Goal: Task Accomplishment & Management: Use online tool/utility

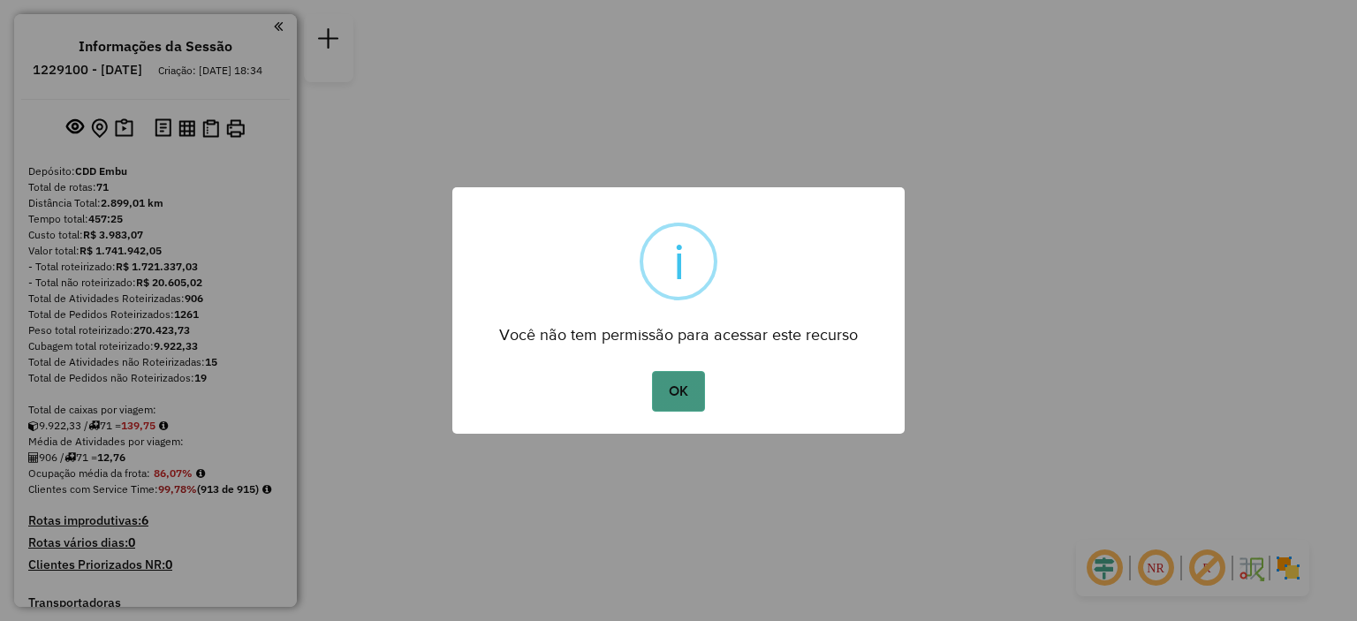
click at [665, 384] on button "OK" at bounding box center [678, 391] width 52 height 41
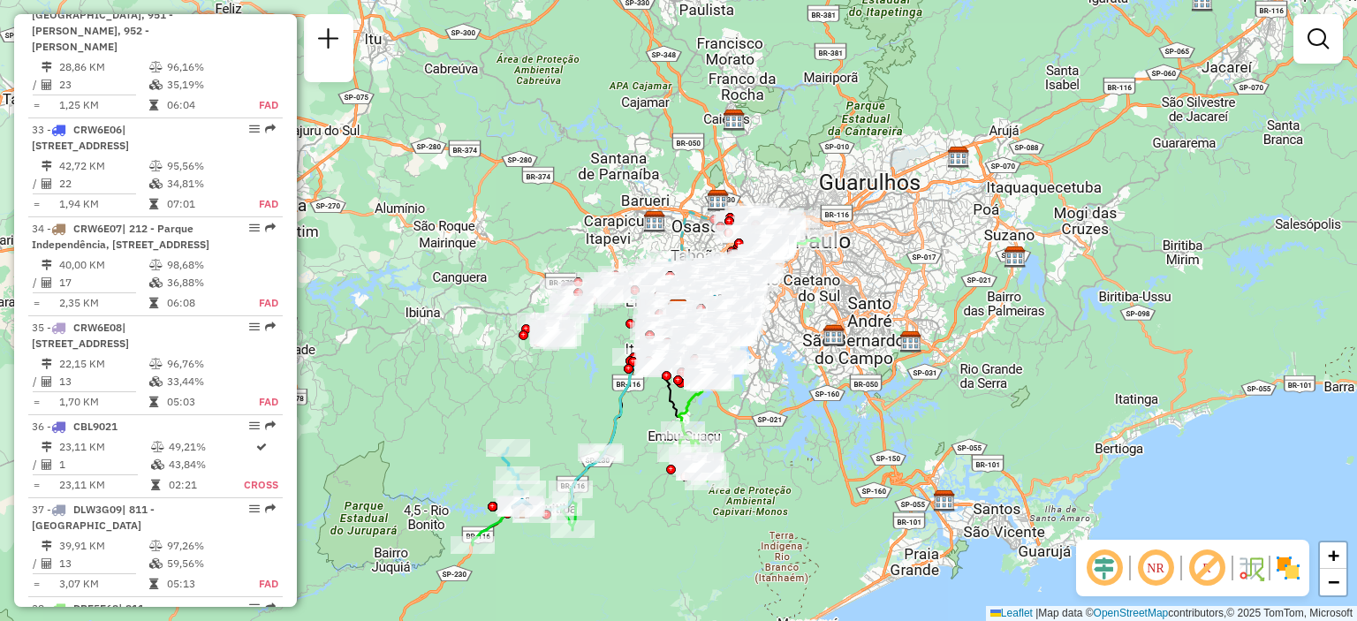
scroll to position [3829, 0]
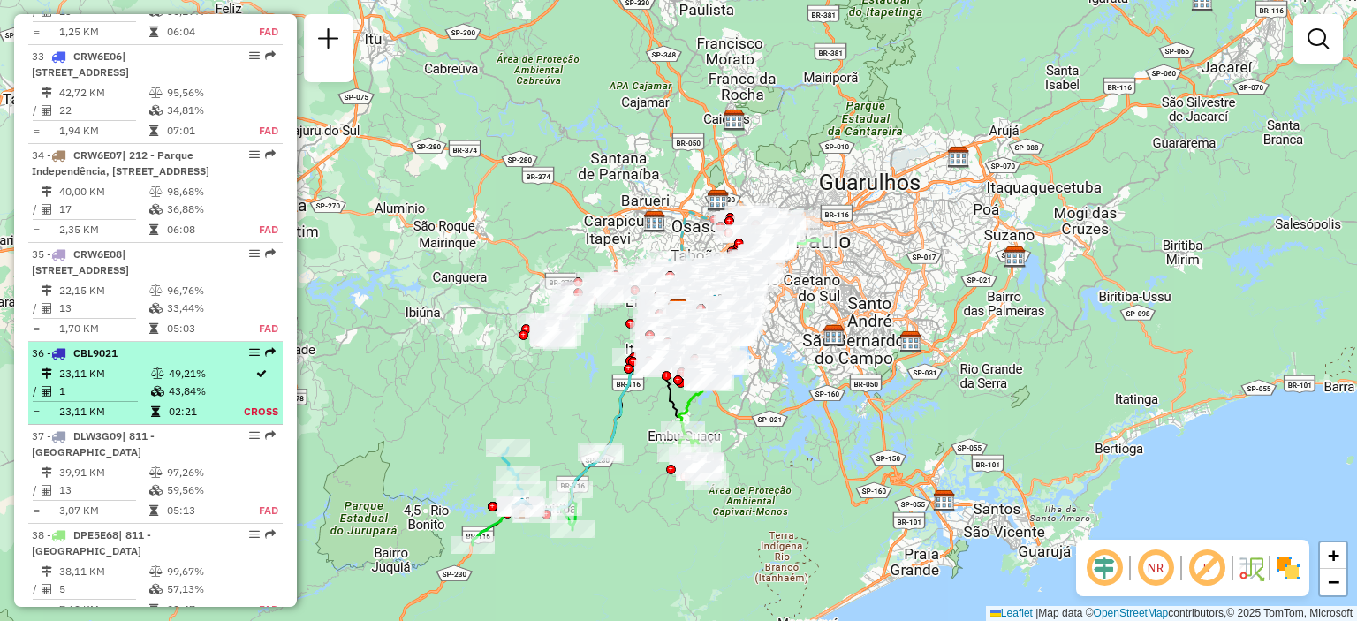
click at [145, 362] on li "36 - CBL9021 23,11 KM 49,21% / 1 43,84% = 23,11 KM 02:21 Cross" at bounding box center [155, 383] width 254 height 83
select select "**********"
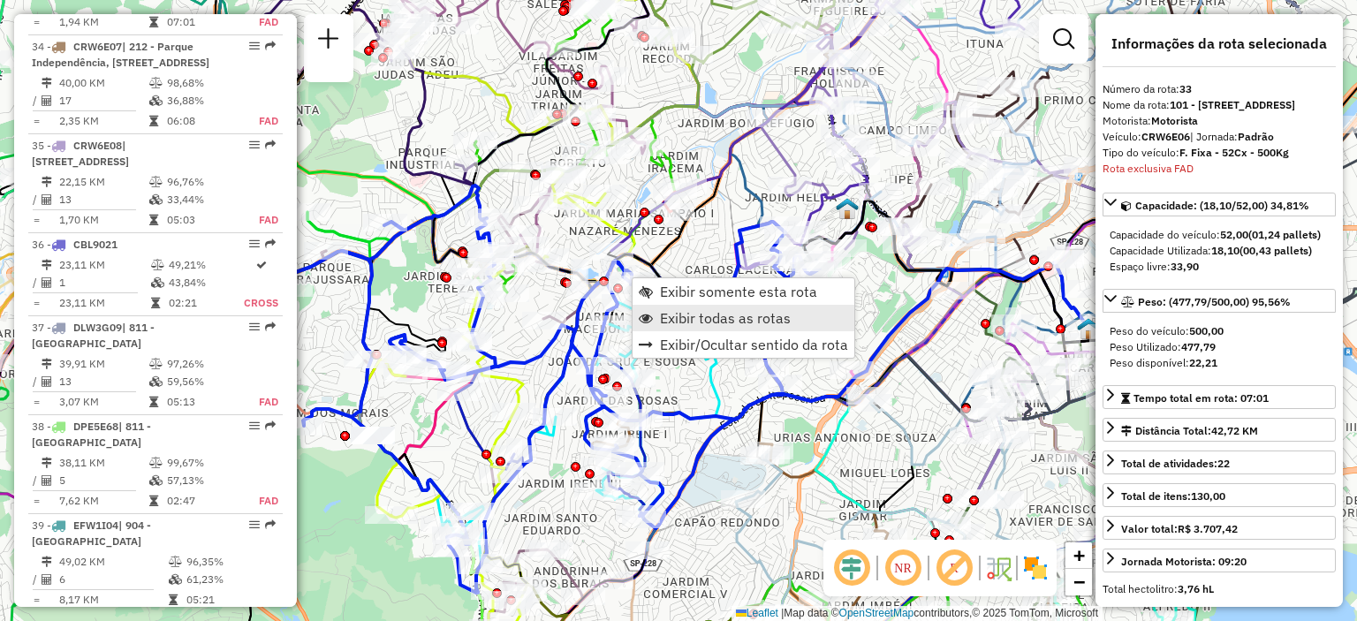
scroll to position [3812, 0]
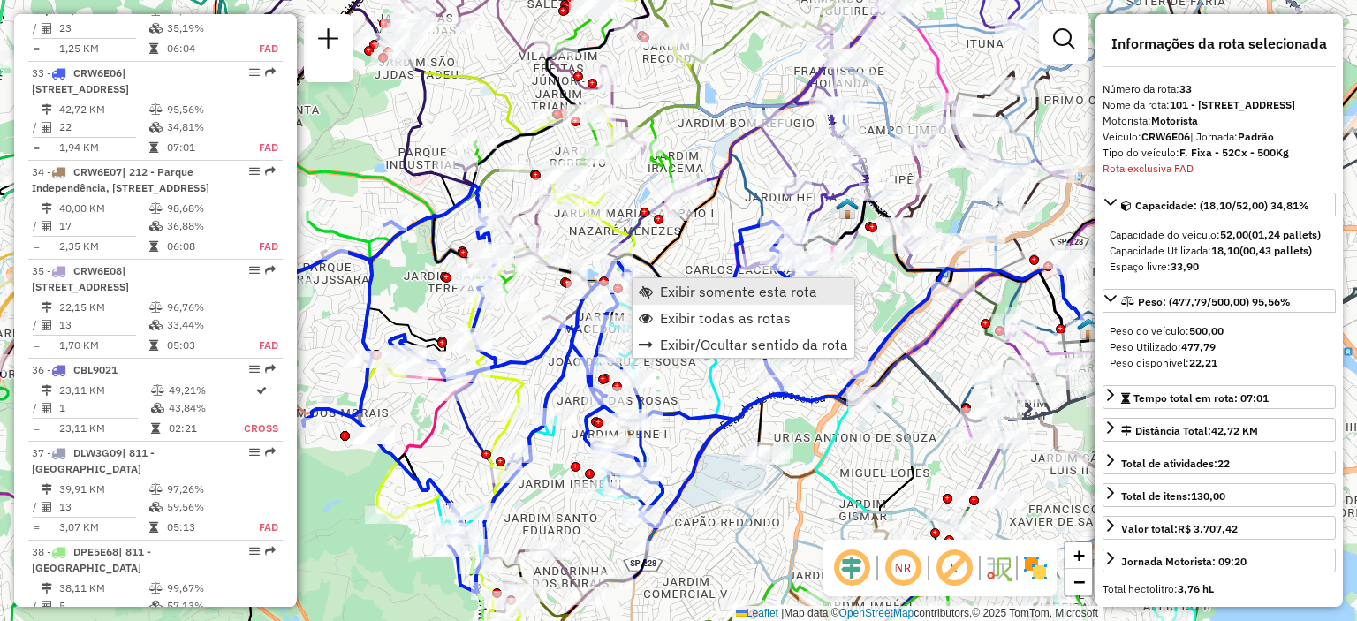
click at [728, 292] on span "Exibir somente esta rota" at bounding box center [738, 292] width 157 height 14
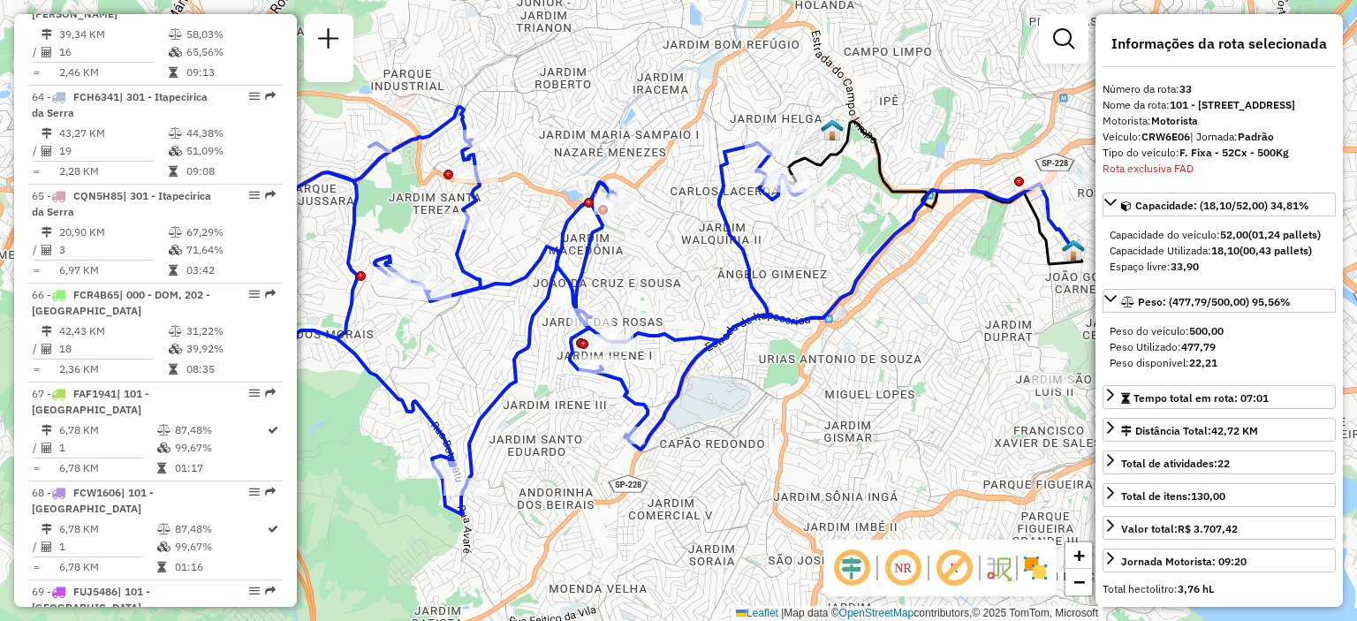
scroll to position [3871, 0]
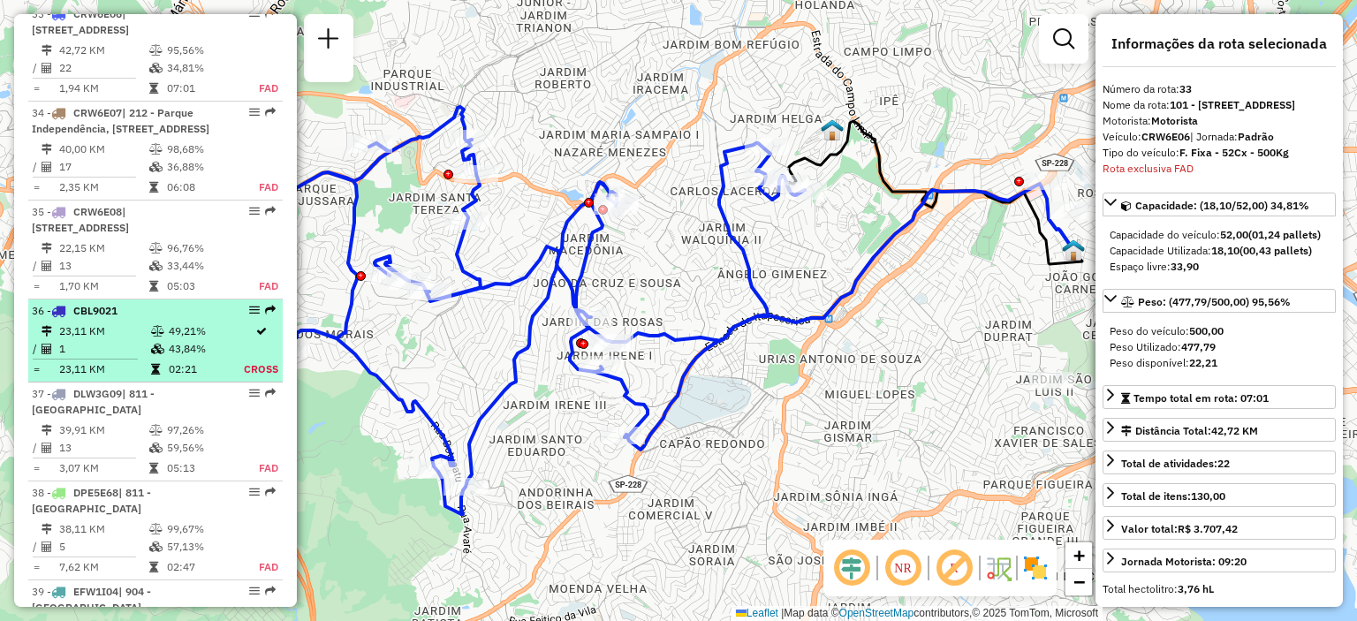
click at [198, 319] on li "36 - CBL9021 23,11 KM 49,21% / 1 43,84% = 23,11 KM 02:21 Cross" at bounding box center [155, 341] width 254 height 83
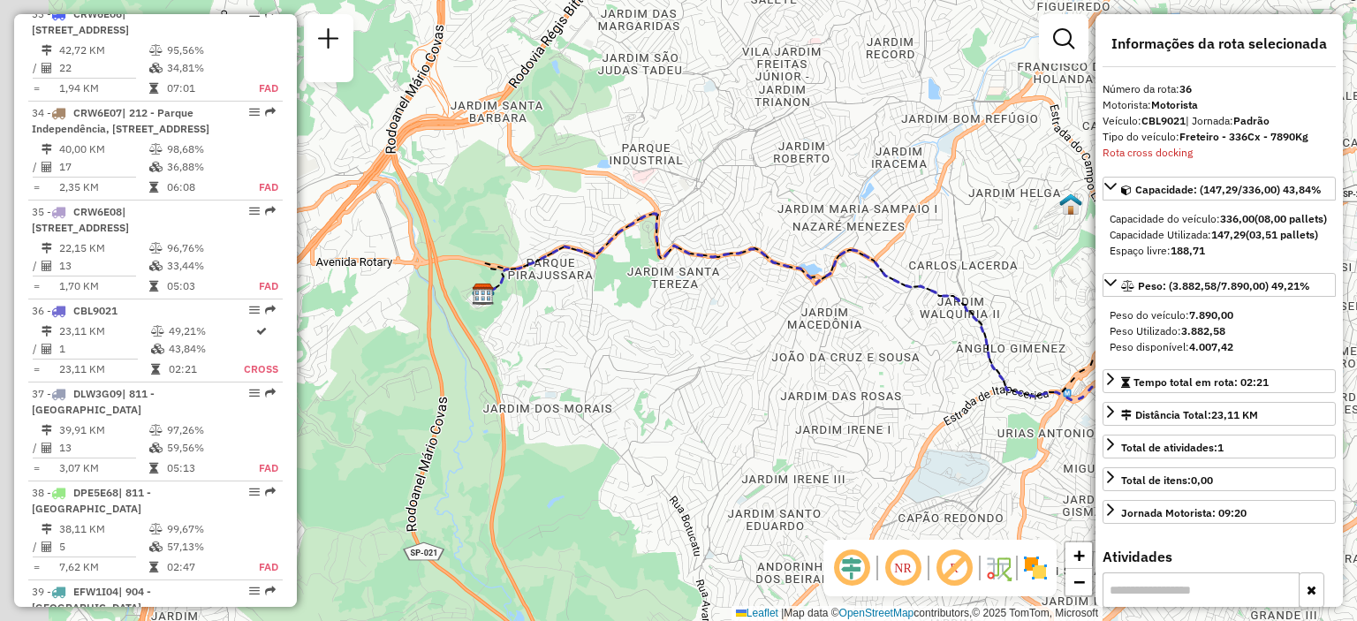
drag, startPoint x: 631, startPoint y: 225, endPoint x: 900, endPoint y: 221, distance: 268.7
click at [900, 221] on div "Janela de atendimento Grade de atendimento Capacidade Transportadoras Veículos …" at bounding box center [678, 310] width 1357 height 621
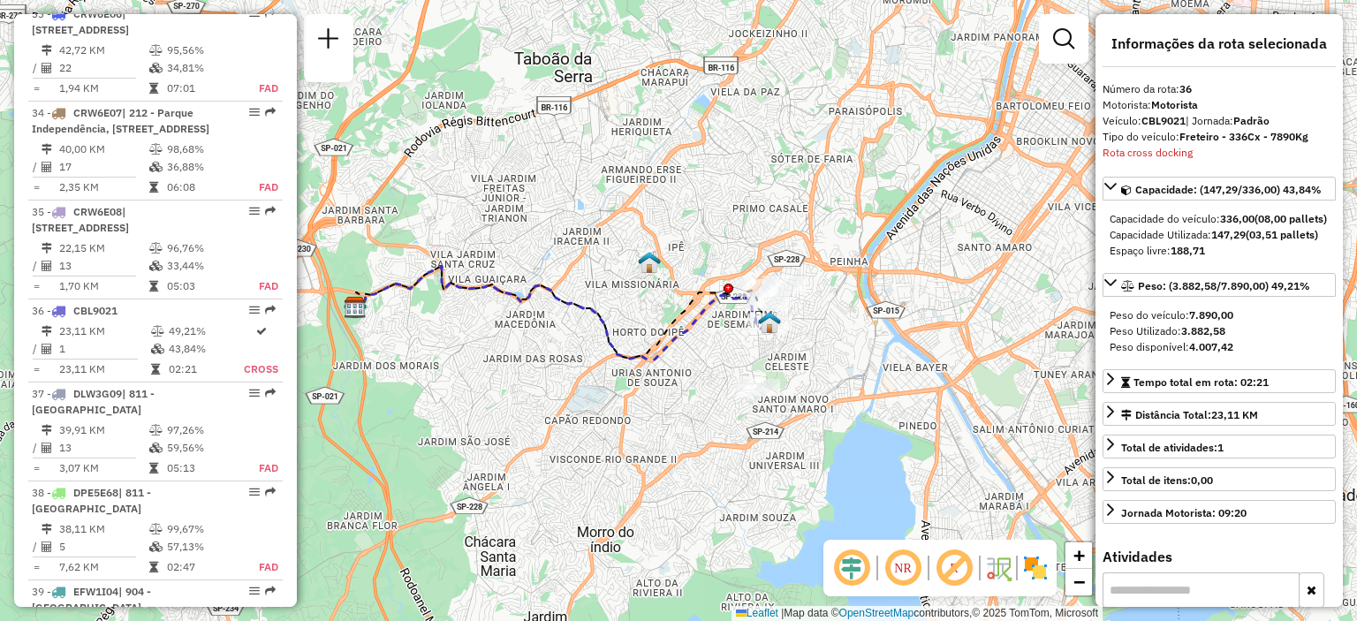
drag, startPoint x: 693, startPoint y: 216, endPoint x: 334, endPoint y: 266, distance: 362.3
click at [334, 266] on div "Janela de atendimento Grade de atendimento Capacidade Transportadoras Veículos …" at bounding box center [678, 310] width 1357 height 621
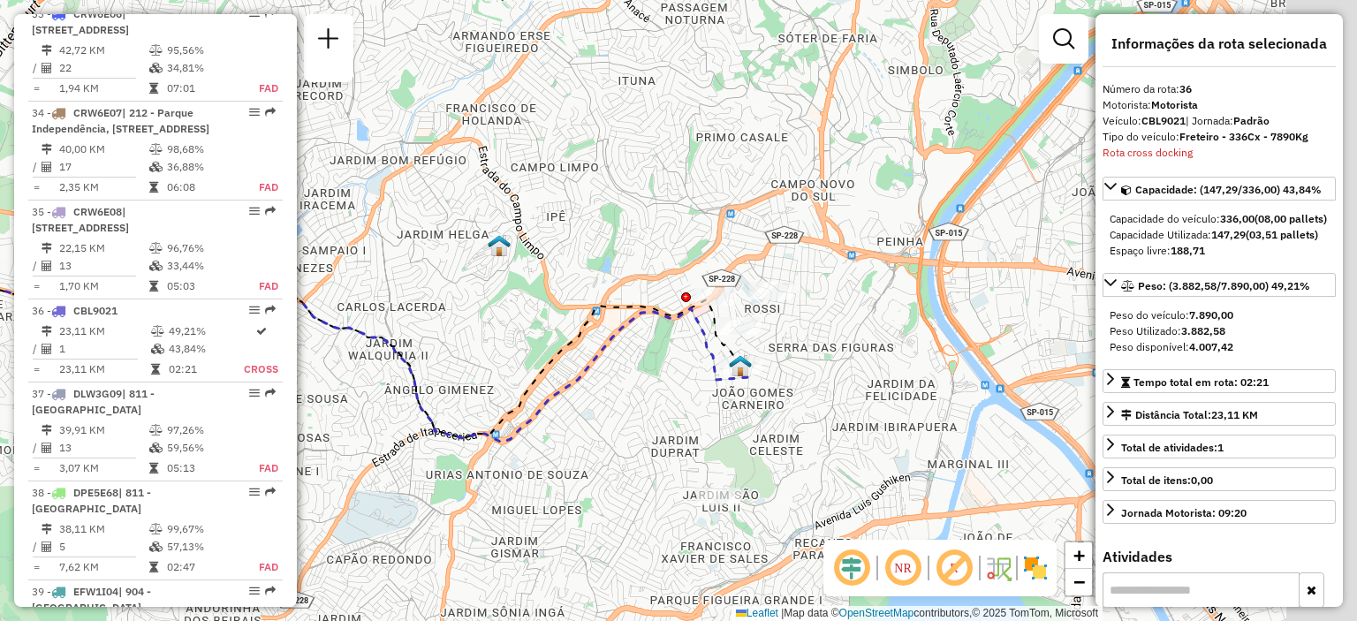
drag, startPoint x: 884, startPoint y: 324, endPoint x: 676, endPoint y: 317, distance: 207.8
click at [676, 317] on icon at bounding box center [331, 348] width 837 height 187
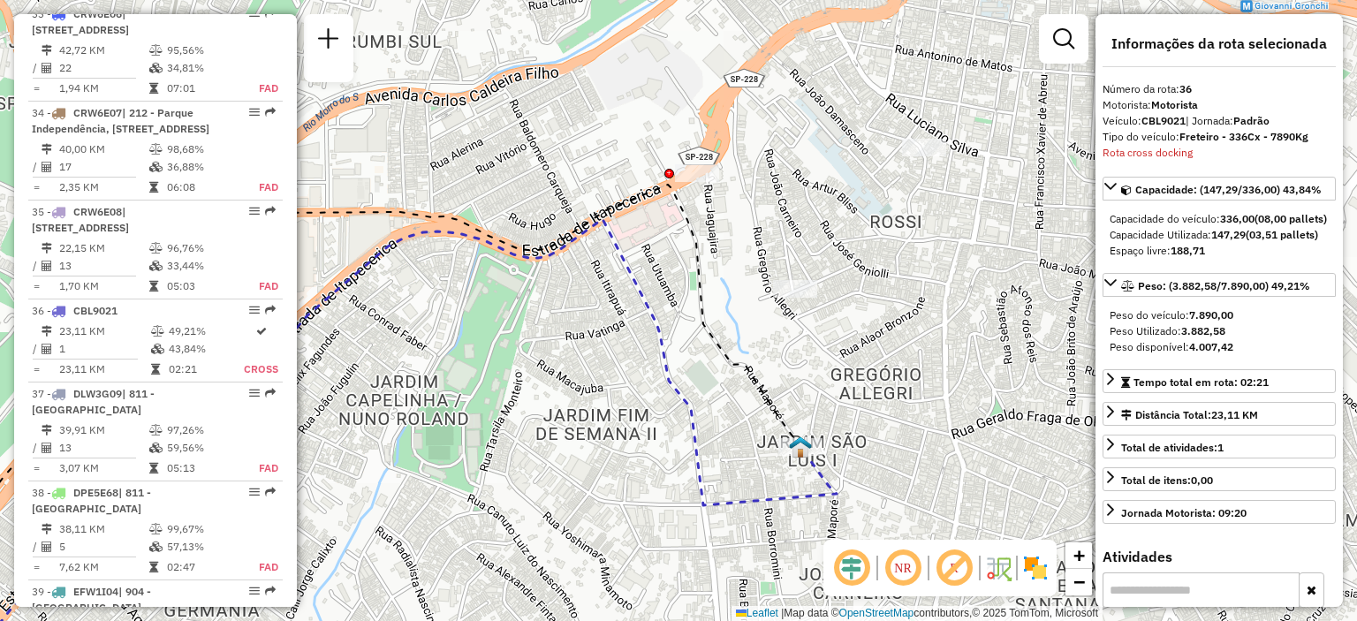
drag, startPoint x: 723, startPoint y: 314, endPoint x: 689, endPoint y: 264, distance: 59.8
click at [689, 264] on icon at bounding box center [341, 410] width 919 height 450
click at [1110, 451] on icon at bounding box center [1110, 444] width 7 height 12
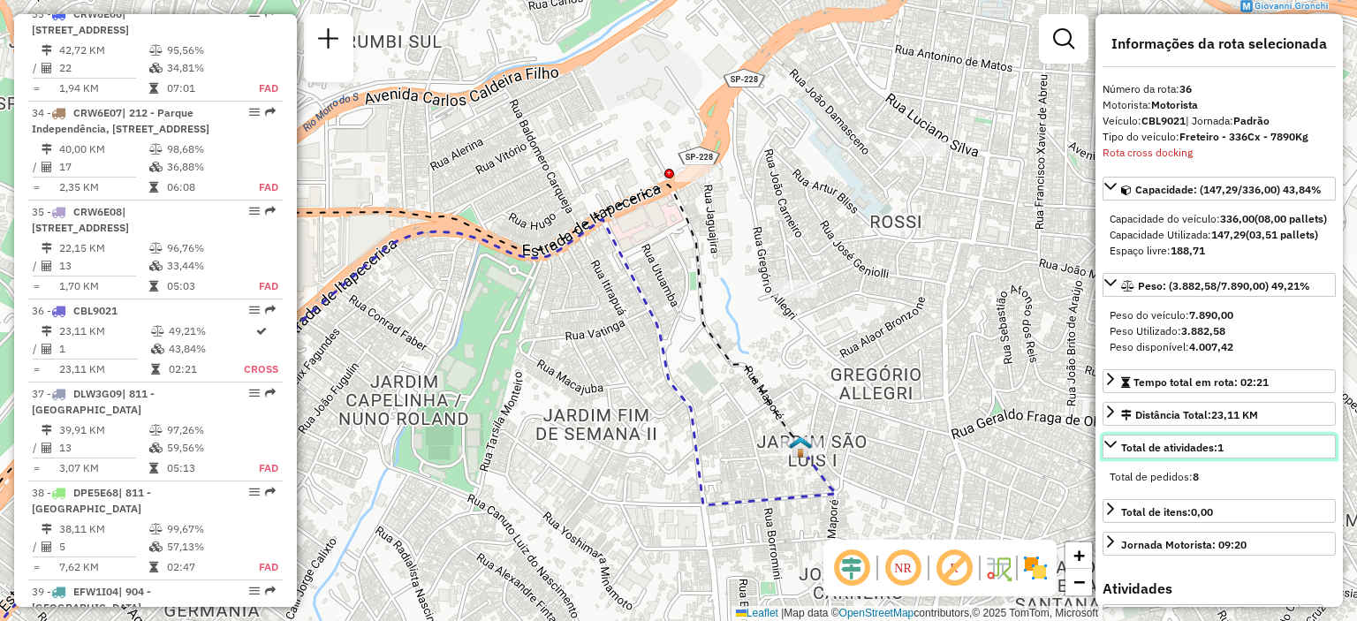
click at [1110, 452] on icon at bounding box center [1111, 444] width 14 height 14
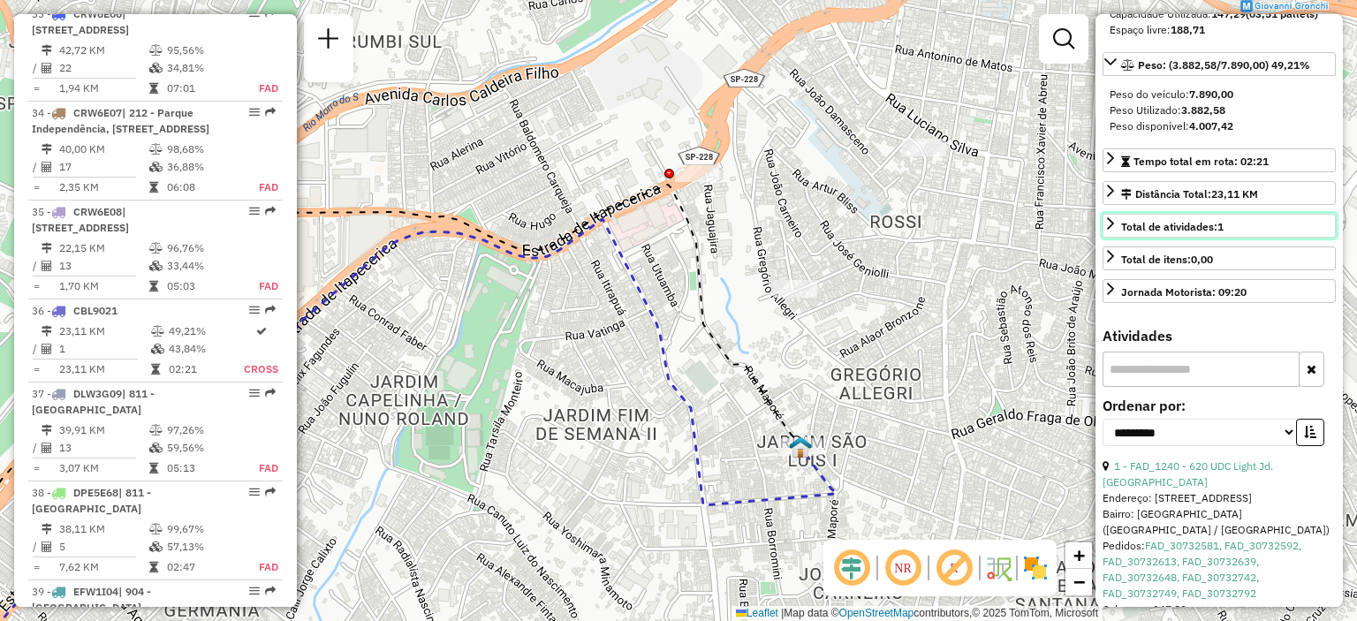
scroll to position [437, 0]
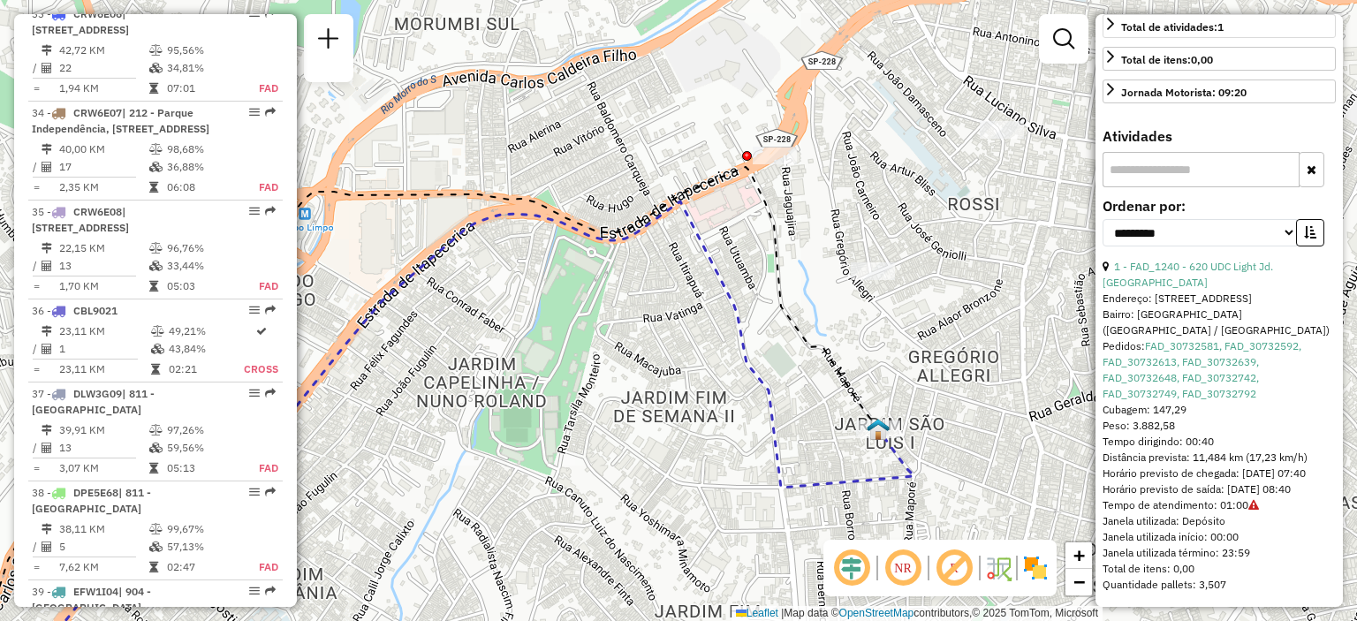
drag, startPoint x: 834, startPoint y: 358, endPoint x: 915, endPoint y: 340, distance: 82.3
click at [915, 340] on div "Janela de atendimento Grade de atendimento Capacidade Transportadoras Veículos …" at bounding box center [678, 310] width 1357 height 621
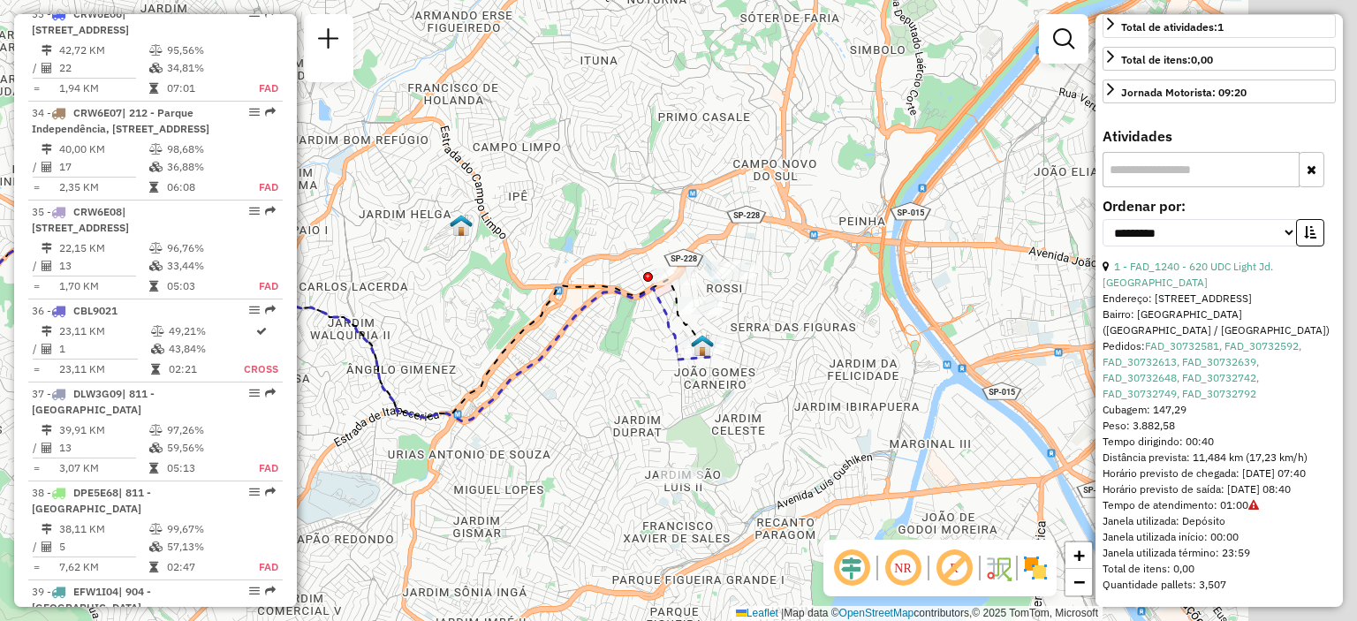
drag, startPoint x: 710, startPoint y: 366, endPoint x: 507, endPoint y: 349, distance: 203.9
click at [507, 349] on icon at bounding box center [289, 325] width 828 height 186
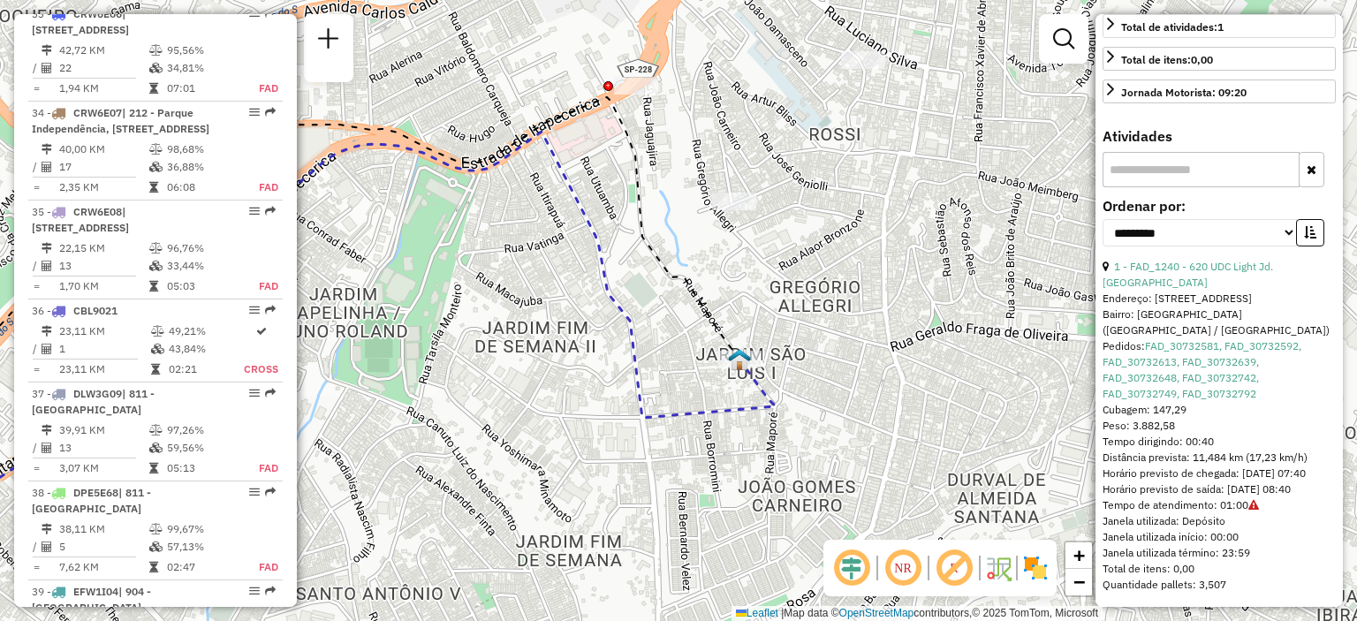
drag, startPoint x: 753, startPoint y: 367, endPoint x: 768, endPoint y: 249, distance: 118.5
click at [768, 249] on div "Janela de atendimento Grade de atendimento Capacidade Transportadoras Veículos …" at bounding box center [678, 310] width 1357 height 621
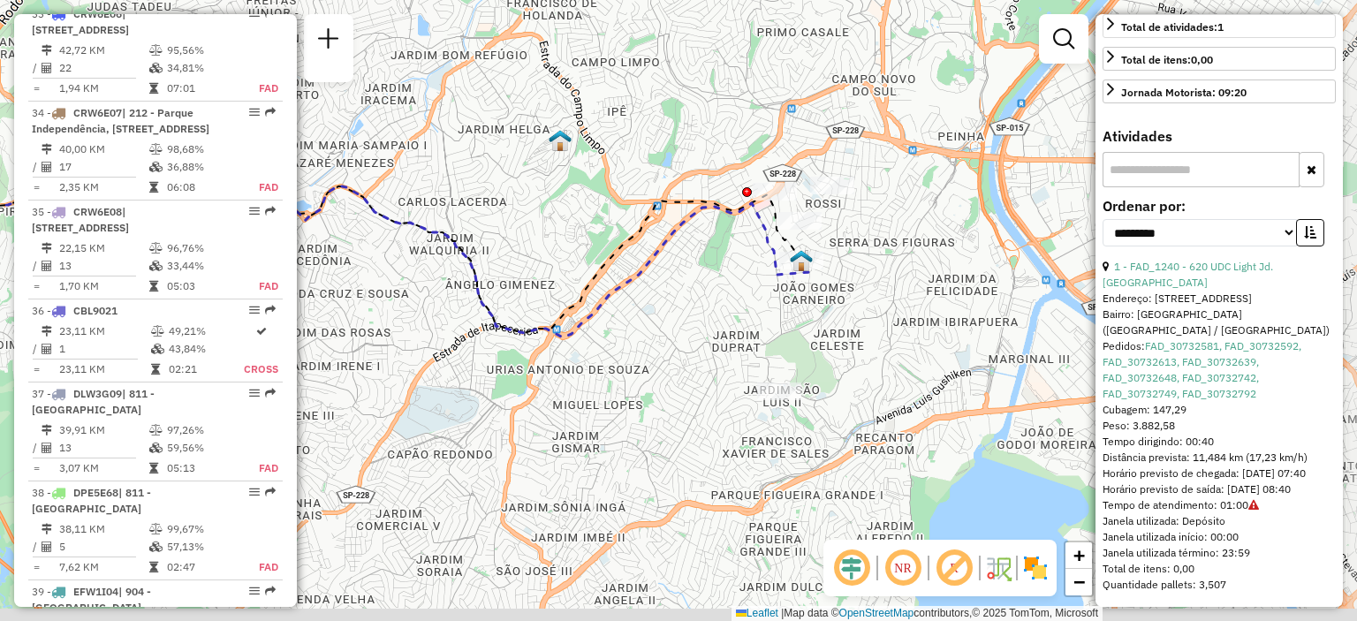
drag, startPoint x: 783, startPoint y: 450, endPoint x: 763, endPoint y: 356, distance: 95.8
click at [763, 356] on div "Janela de atendimento Grade de atendimento Capacidade Transportadoras Veículos …" at bounding box center [678, 310] width 1357 height 621
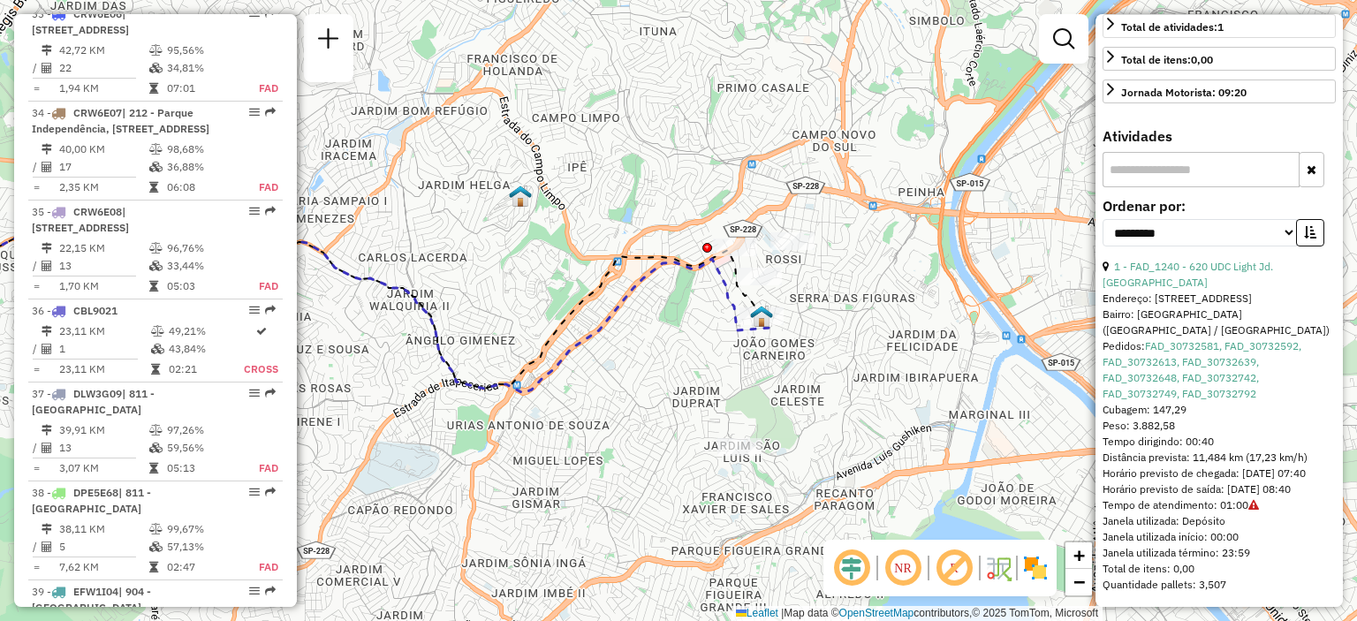
drag, startPoint x: 785, startPoint y: 286, endPoint x: 744, endPoint y: 406, distance: 126.9
click at [744, 406] on div "Janela de atendimento Grade de atendimento Capacidade Transportadoras Veículos …" at bounding box center [678, 310] width 1357 height 621
